Goal: Transaction & Acquisition: Purchase product/service

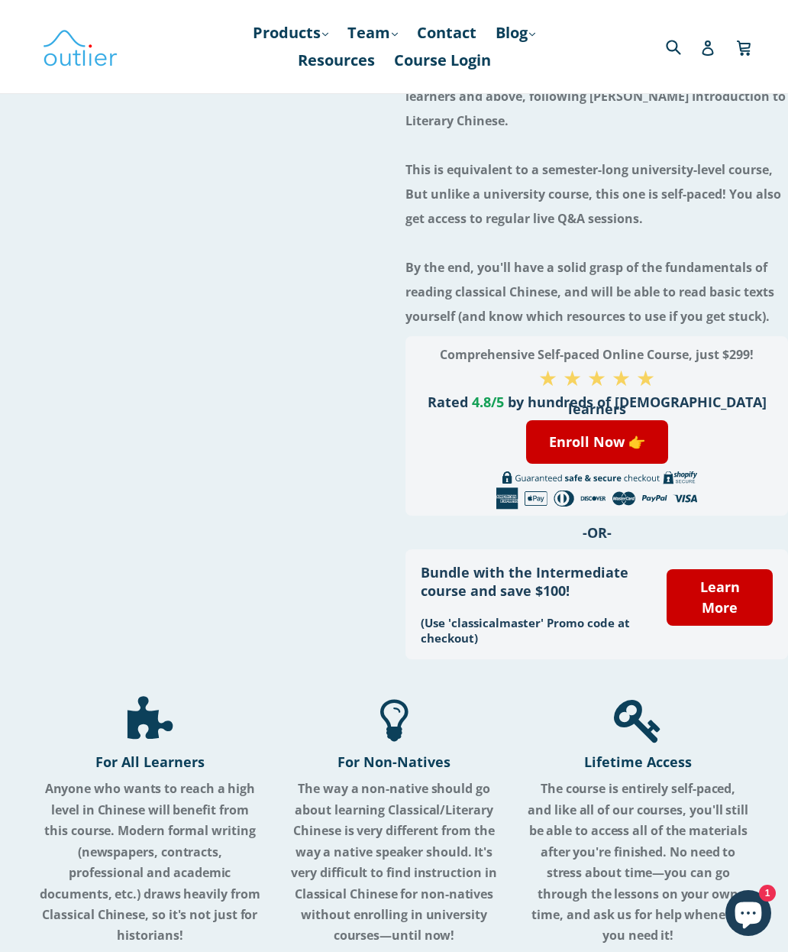
scroll to position [169, 0]
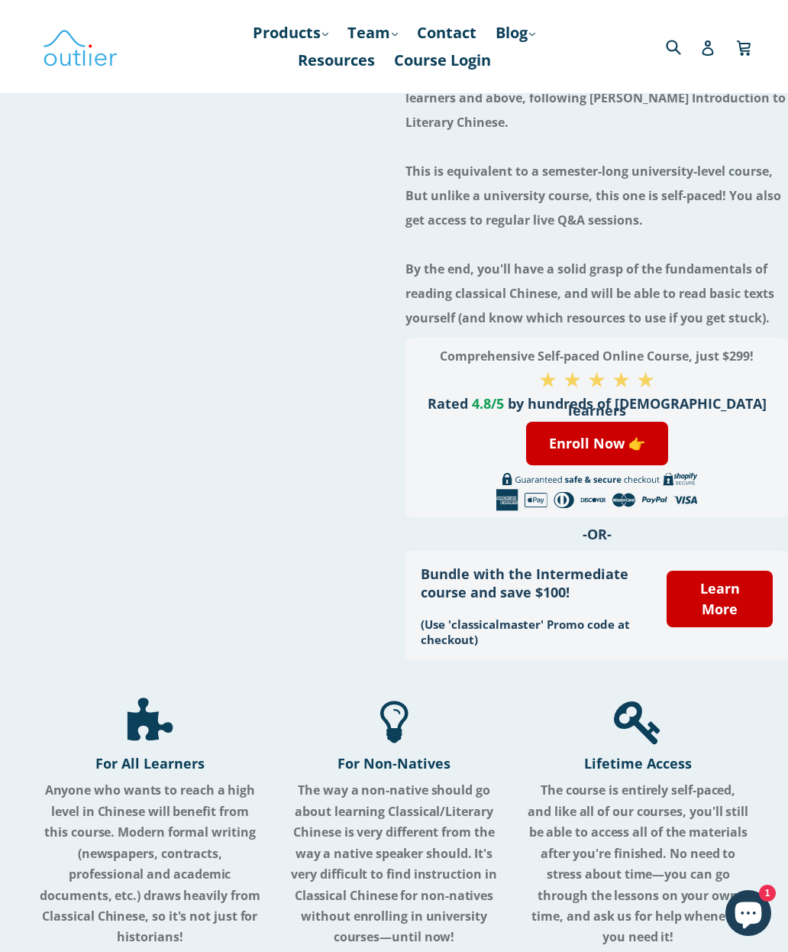
click at [729, 576] on link "Learn More" at bounding box center [720, 599] width 106 height 57
click at [725, 571] on link "Learn More" at bounding box center [720, 599] width 106 height 57
click at [719, 571] on link "Learn More" at bounding box center [720, 599] width 106 height 57
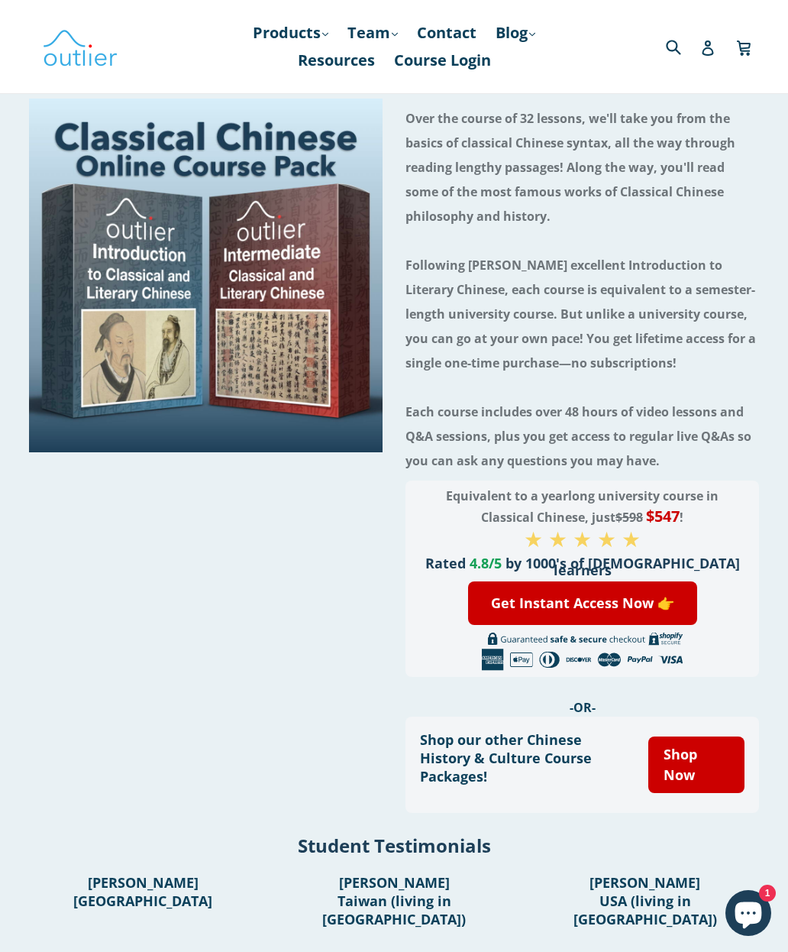
scroll to position [199, 0]
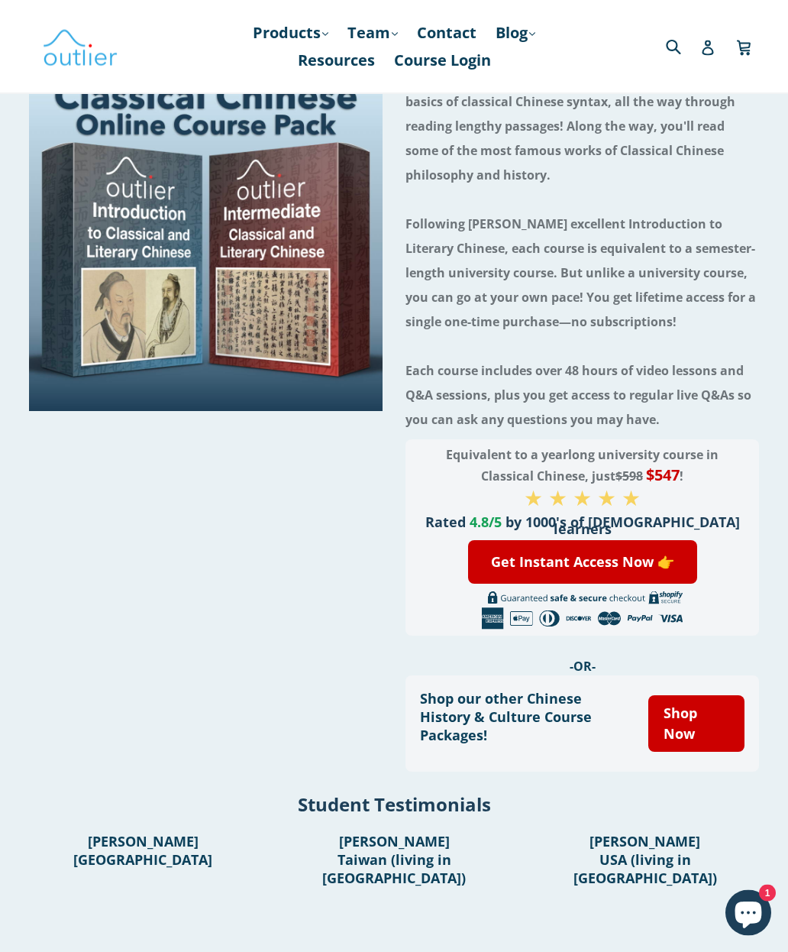
scroll to position [239, 0]
click at [614, 555] on link "Get Instant Access Now 👉" at bounding box center [582, 562] width 229 height 44
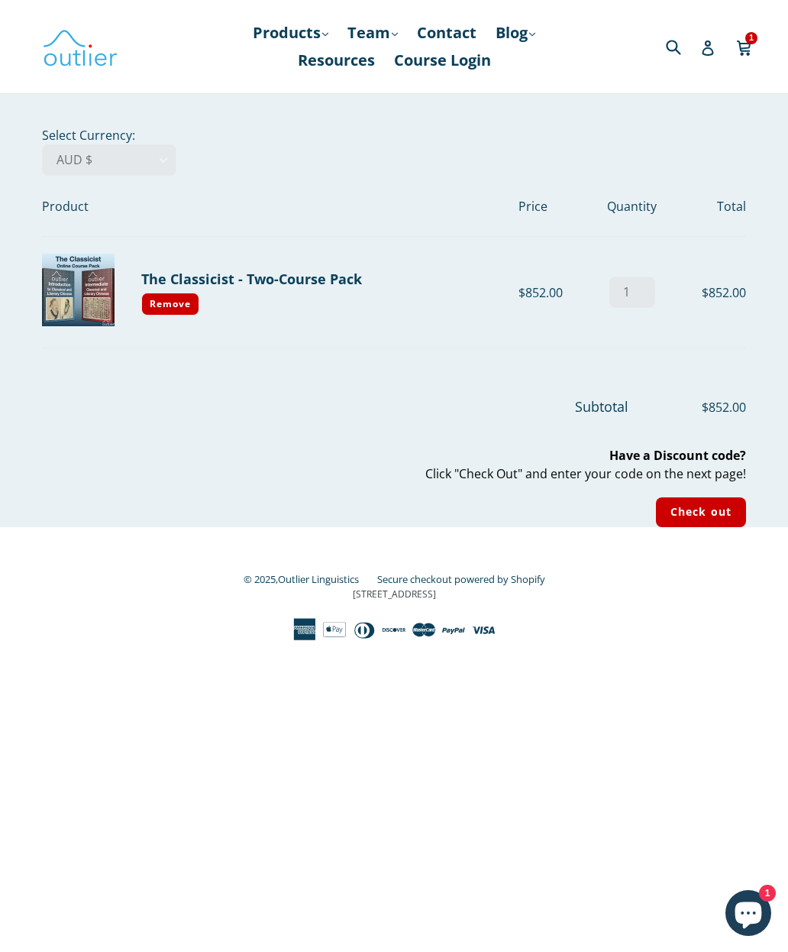
click at [746, 46] on icon at bounding box center [743, 46] width 15 height 23
click at [717, 521] on input "Check out" at bounding box center [701, 512] width 90 height 30
